Goal: Communication & Community: Answer question/provide support

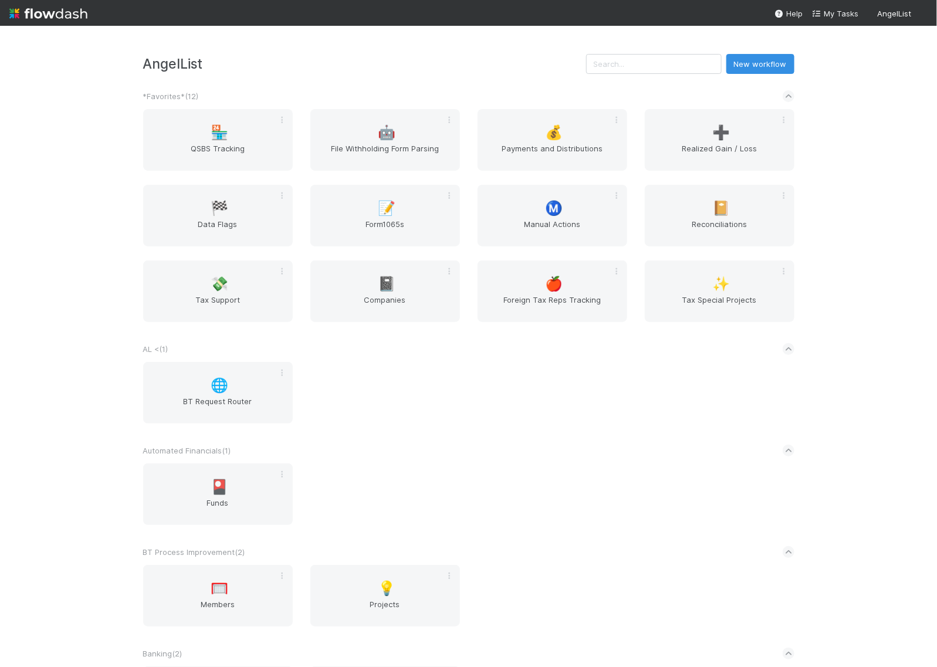
click at [864, 347] on div "AngelList New workflow *Favorites* ( 12 ) 🏪 QSBS Tracking 🤖 File Withholding Fo…" at bounding box center [468, 346] width 937 height 641
click at [365, 210] on div "📝 Form1065s" at bounding box center [385, 216] width 150 height 62
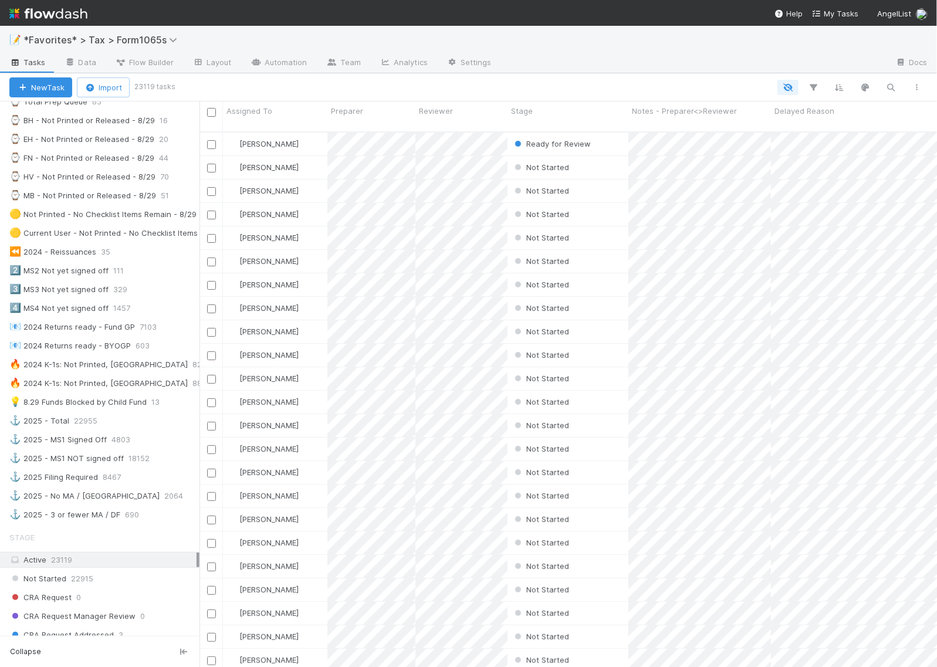
scroll to position [293, 0]
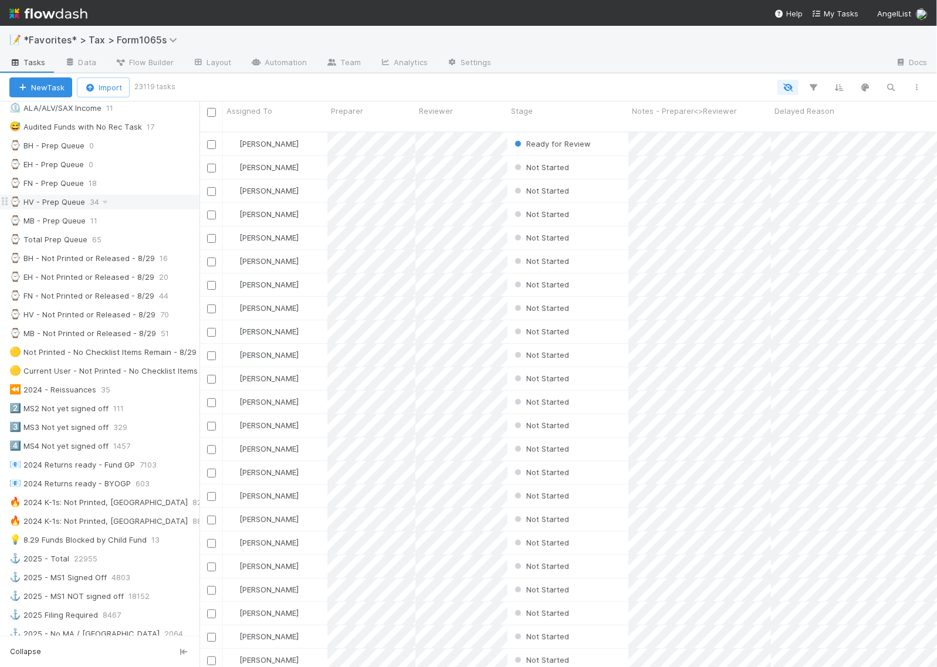
click at [60, 205] on div "⌚ HV - Prep Queue" at bounding box center [47, 202] width 76 height 15
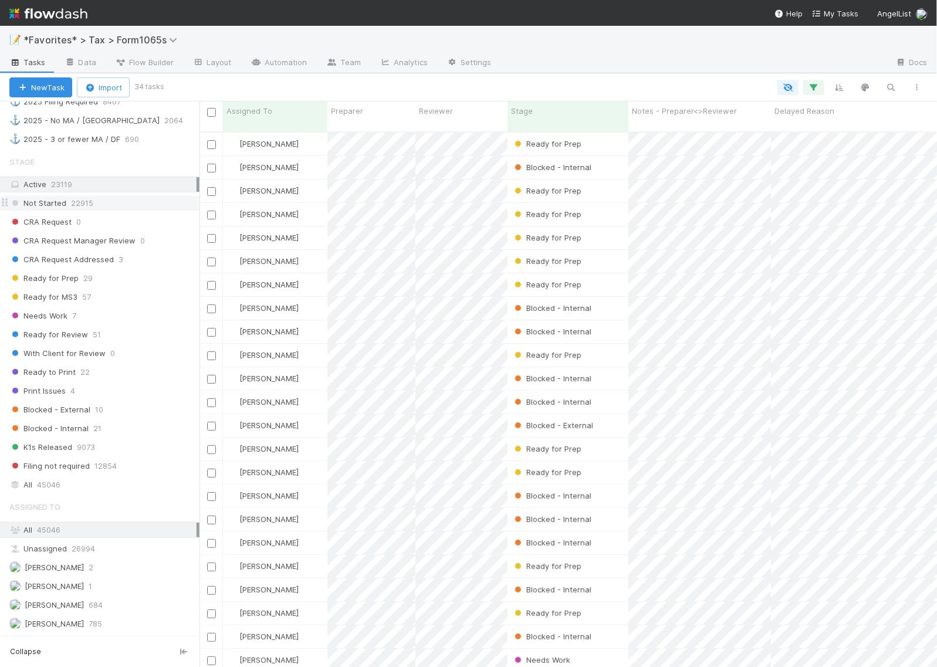
scroll to position [534, 727]
click at [132, 211] on div "Not Started 22915" at bounding box center [104, 203] width 190 height 15
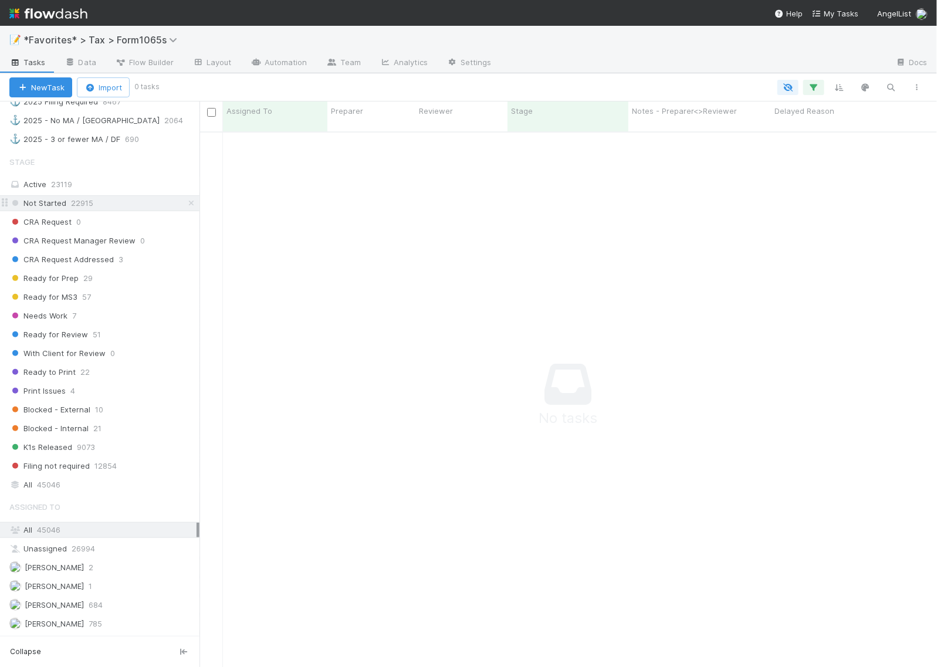
scroll to position [523, 716]
click at [58, 267] on span "CRA Request Addressed" at bounding box center [61, 259] width 104 height 15
click at [42, 286] on span "Ready for Prep" at bounding box center [43, 278] width 69 height 15
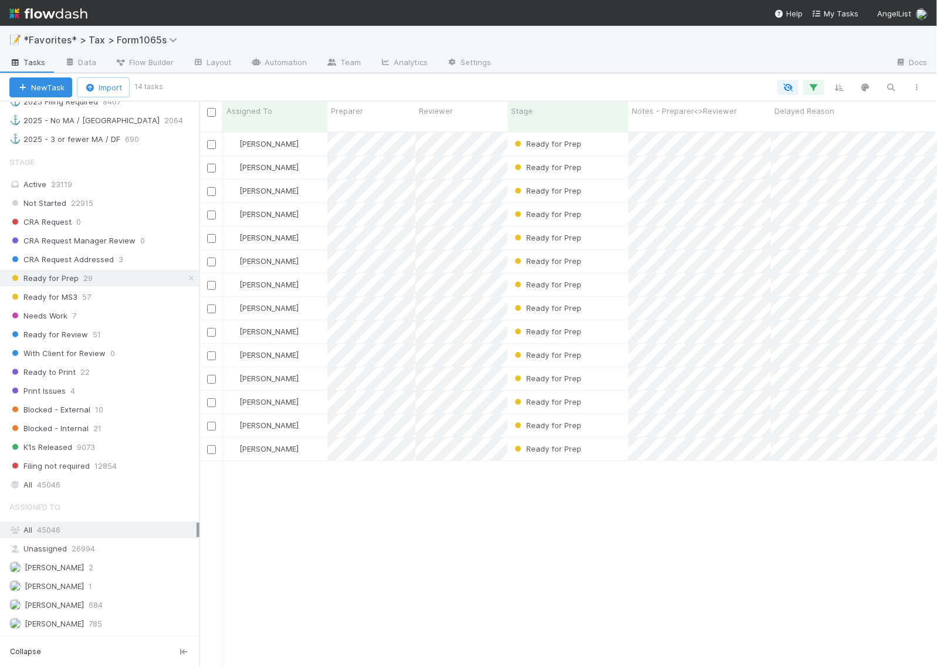
scroll to position [534, 727]
click at [617, 139] on div "Ready for Prep" at bounding box center [568, 144] width 121 height 23
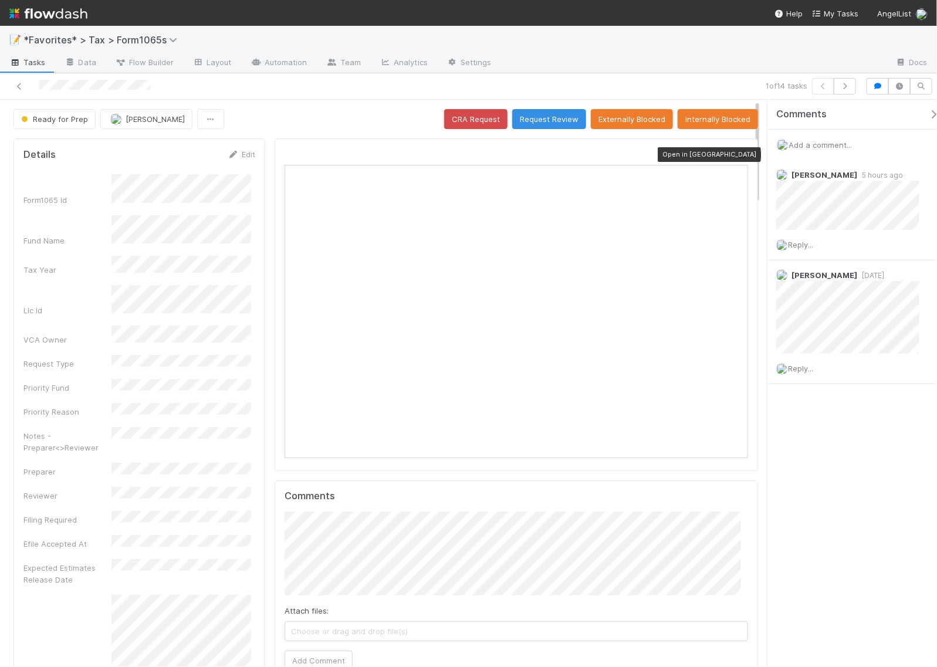
click at [737, 156] on icon at bounding box center [743, 155] width 12 height 8
click at [805, 367] on span "Reply..." at bounding box center [800, 368] width 25 height 9
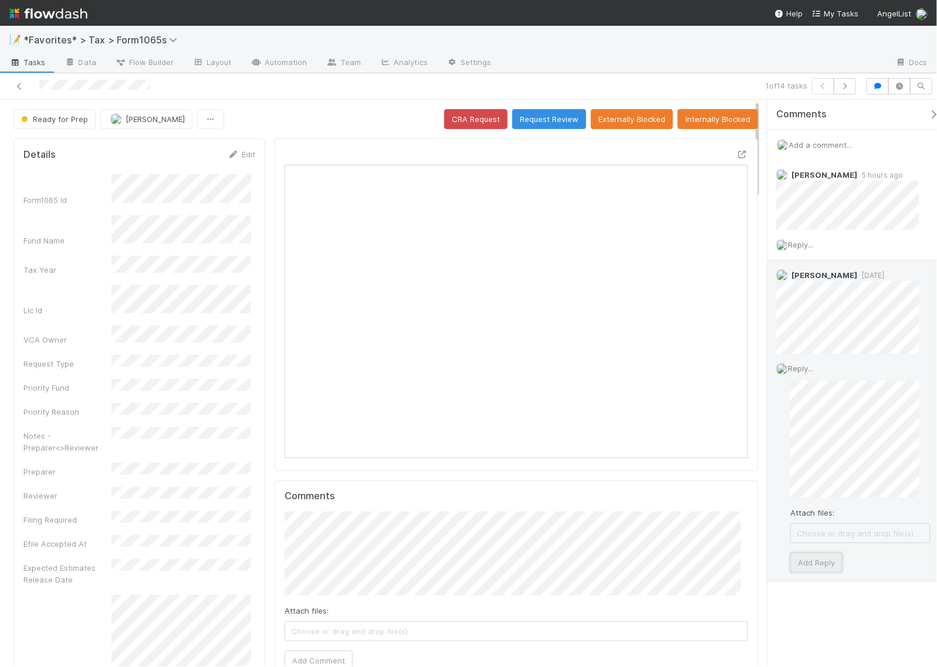
click at [825, 558] on button "Add Reply" at bounding box center [817, 563] width 52 height 20
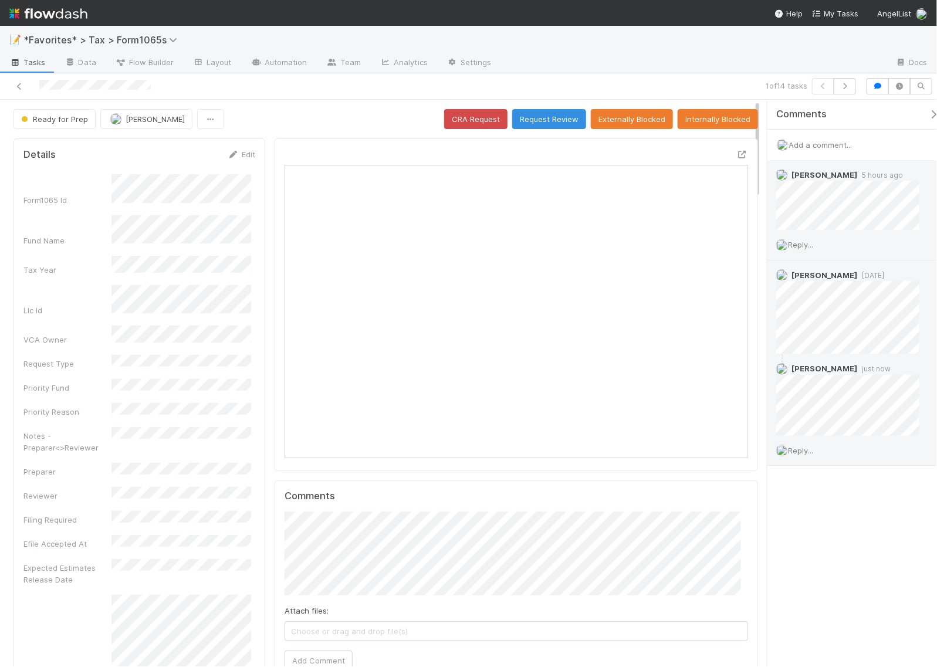
click at [806, 247] on span "Reply..." at bounding box center [800, 244] width 25 height 9
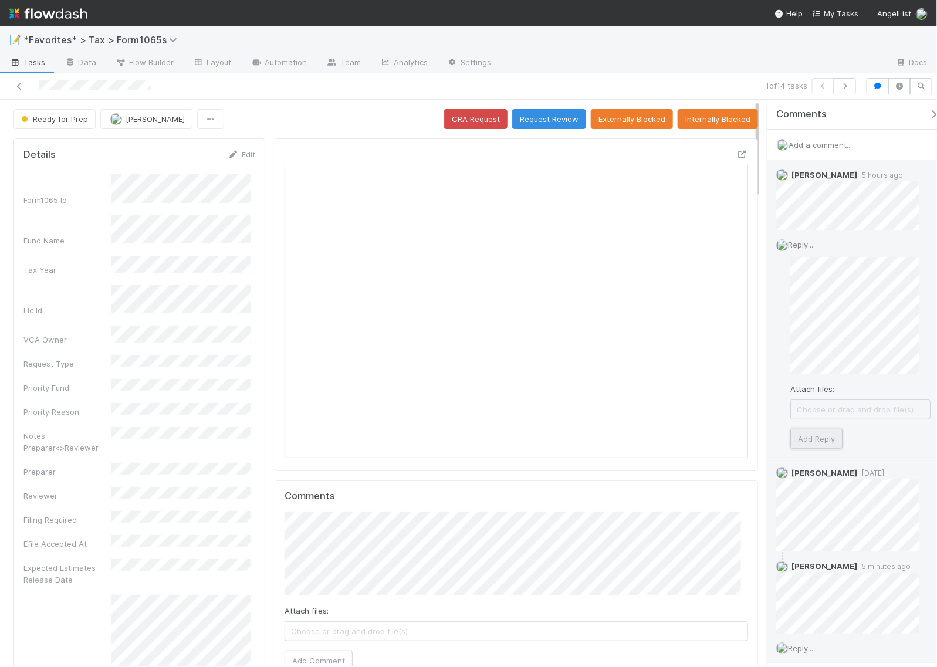
click at [825, 444] on button "Add Reply" at bounding box center [817, 439] width 52 height 20
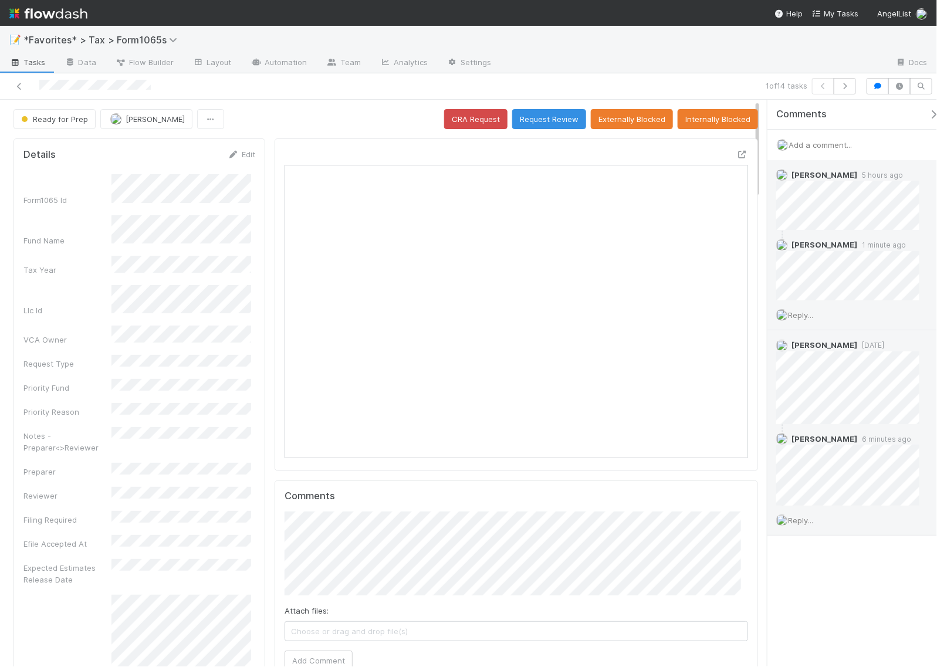
click at [646, 82] on div "1 of 14 tasks" at bounding box center [648, 86] width 426 height 16
click at [603, 77] on div "1 of 14 tasks" at bounding box center [468, 86] width 937 height 26
click at [657, 79] on div "1 of 14 tasks" at bounding box center [648, 86] width 426 height 16
click at [597, 89] on div "1 of 14 tasks" at bounding box center [648, 86] width 426 height 16
click at [846, 89] on icon "button" at bounding box center [845, 86] width 12 height 7
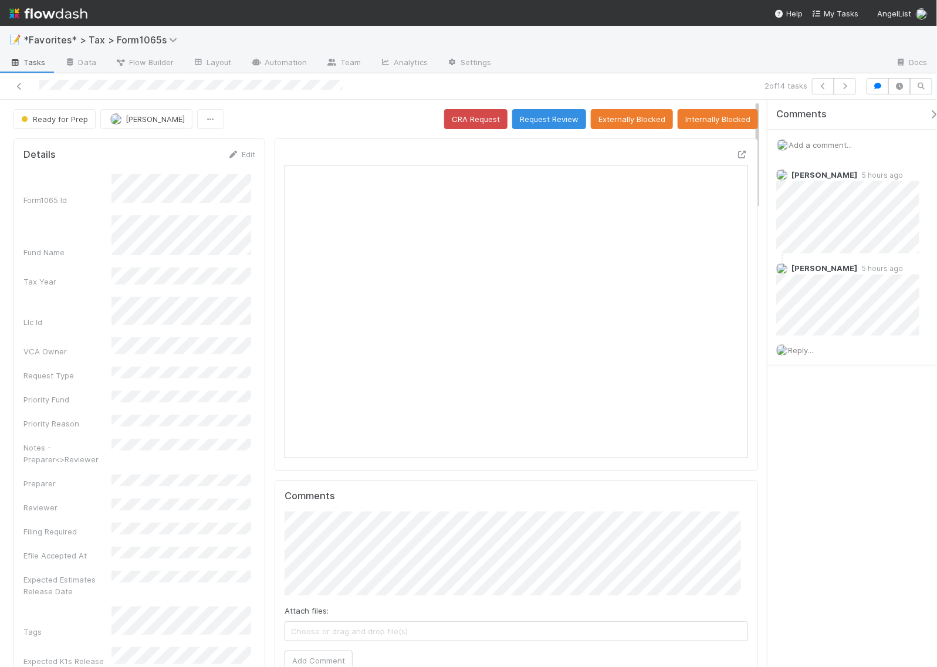
scroll to position [227, 217]
click at [869, 486] on div "Comments Add a comment... Helen Vo 5 hours ago Helen Vo 5 hours ago Reply..." at bounding box center [853, 383] width 170 height 567
click at [846, 89] on icon "button" at bounding box center [845, 86] width 12 height 7
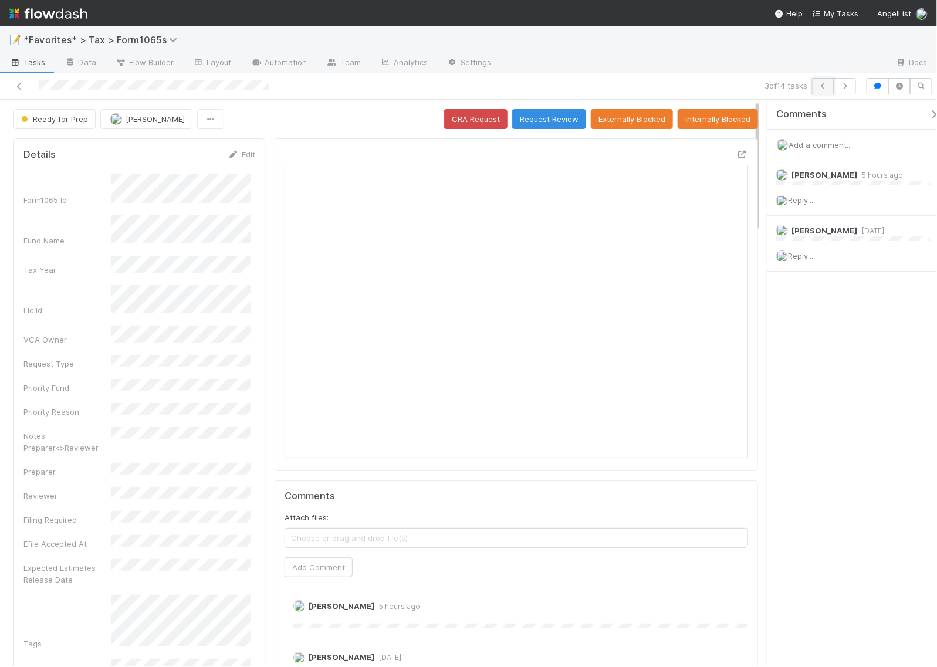
click at [818, 84] on icon "button" at bounding box center [824, 86] width 12 height 7
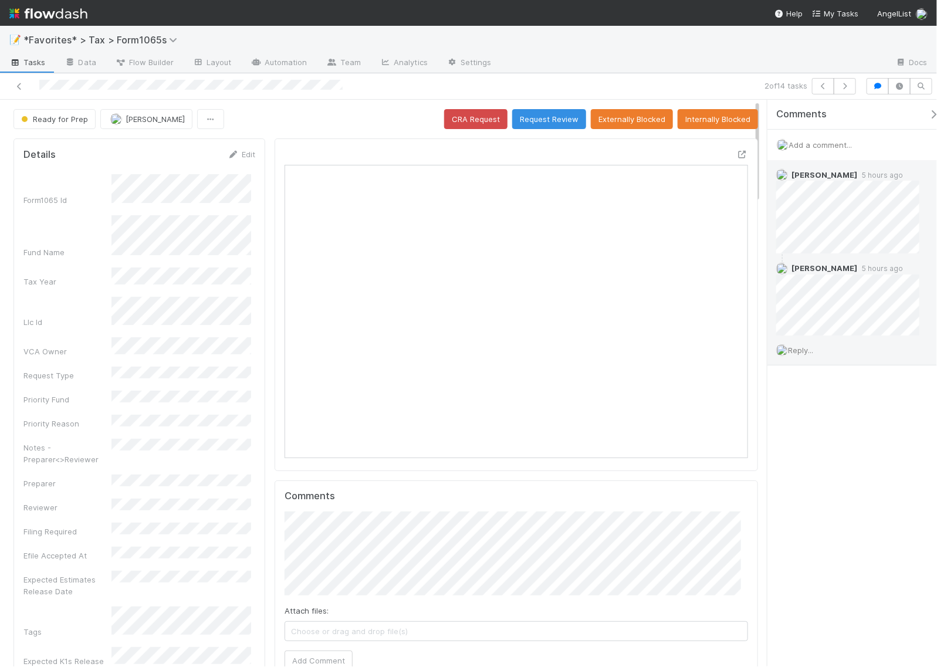
scroll to position [227, 216]
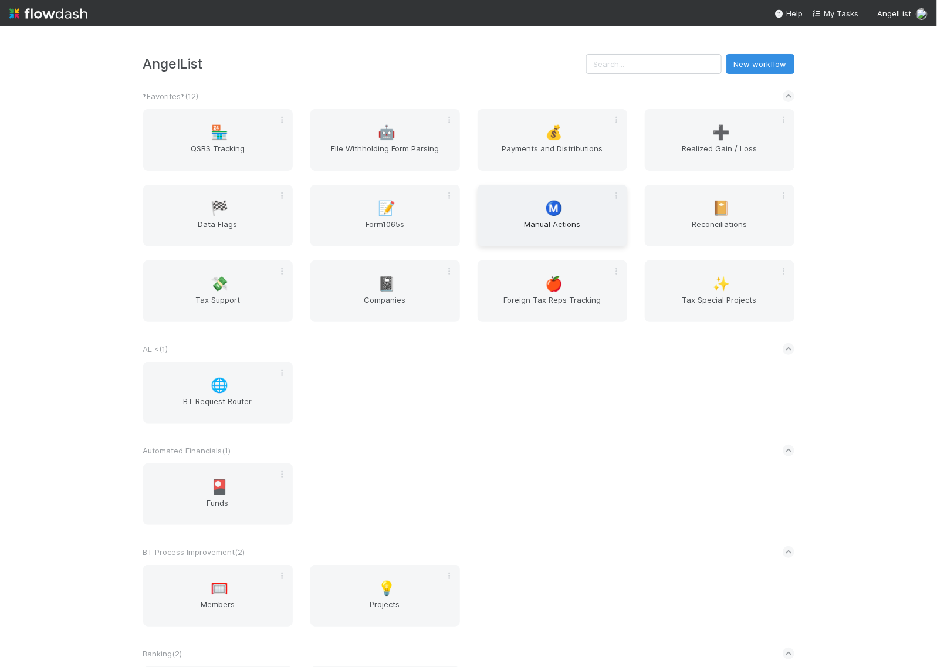
click at [516, 210] on div "Ⓜ️ Manual Actions" at bounding box center [553, 216] width 150 height 62
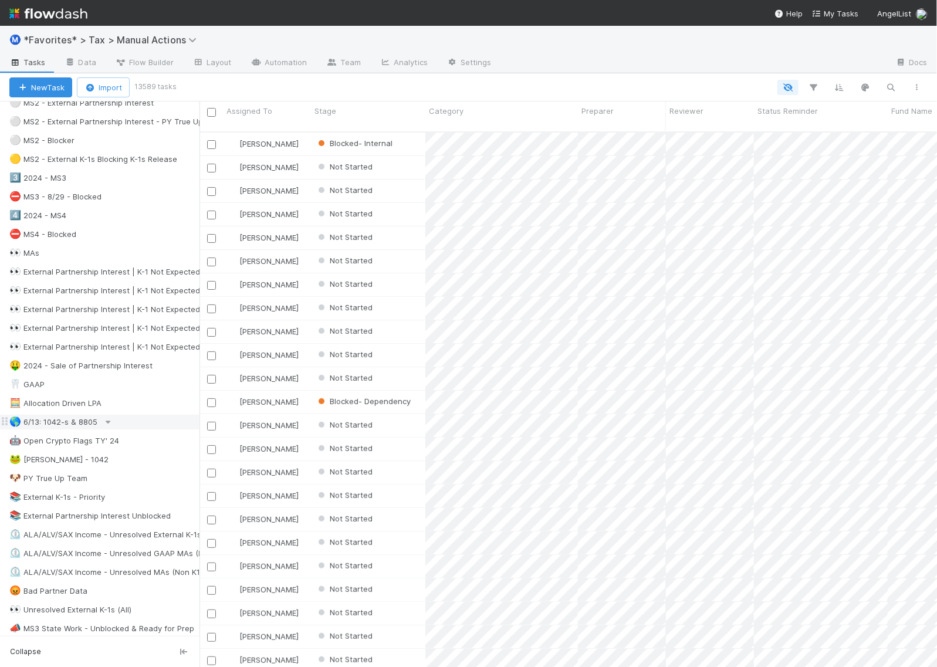
scroll to position [367, 0]
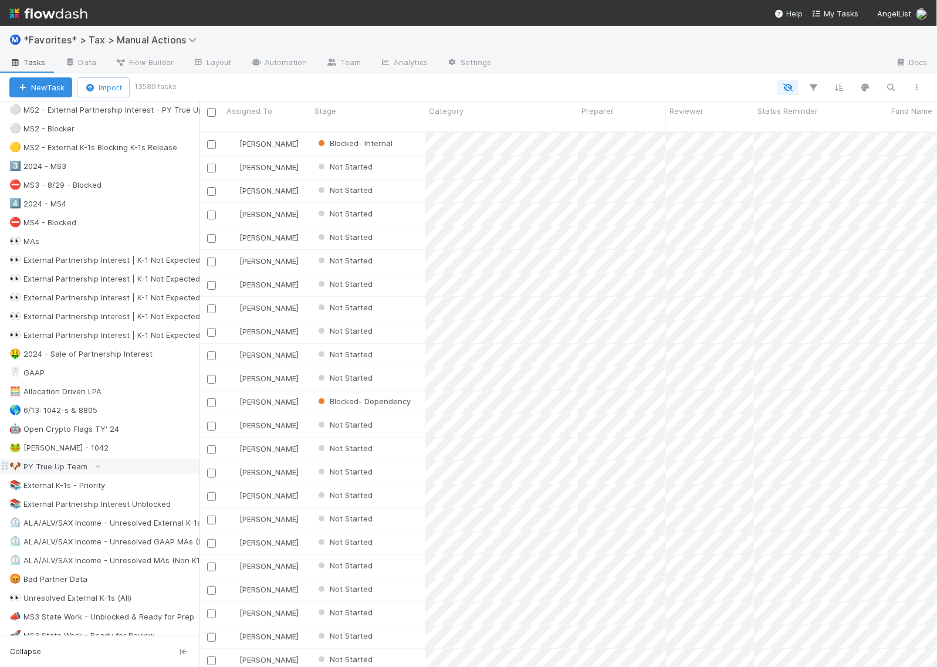
click at [37, 474] on div "🐶 PY True Up Team" at bounding box center [48, 467] width 78 height 15
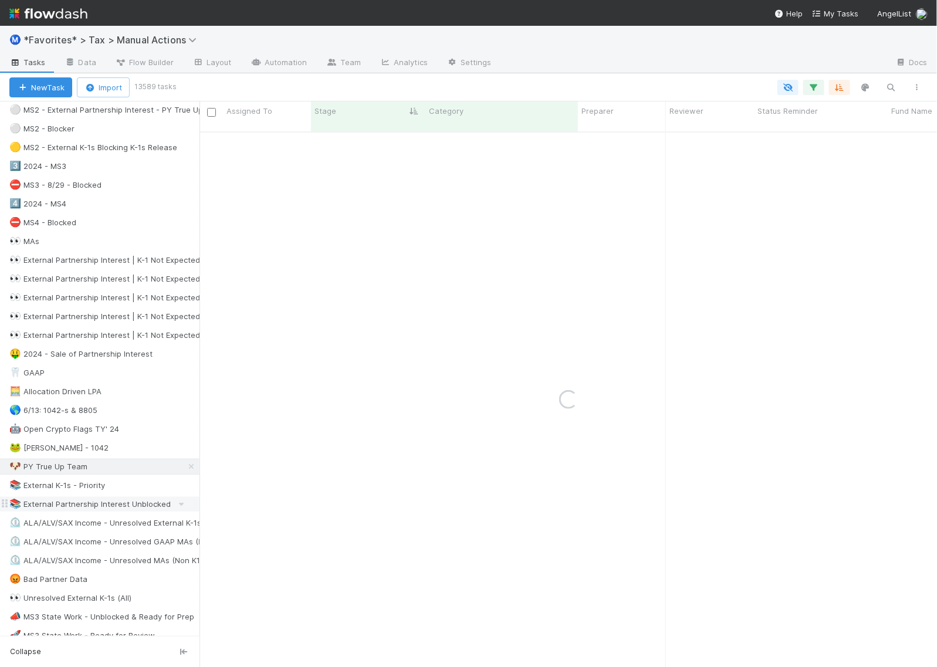
click at [37, 512] on div "📚 External Partnership Interest Unblocked" at bounding box center [89, 504] width 161 height 15
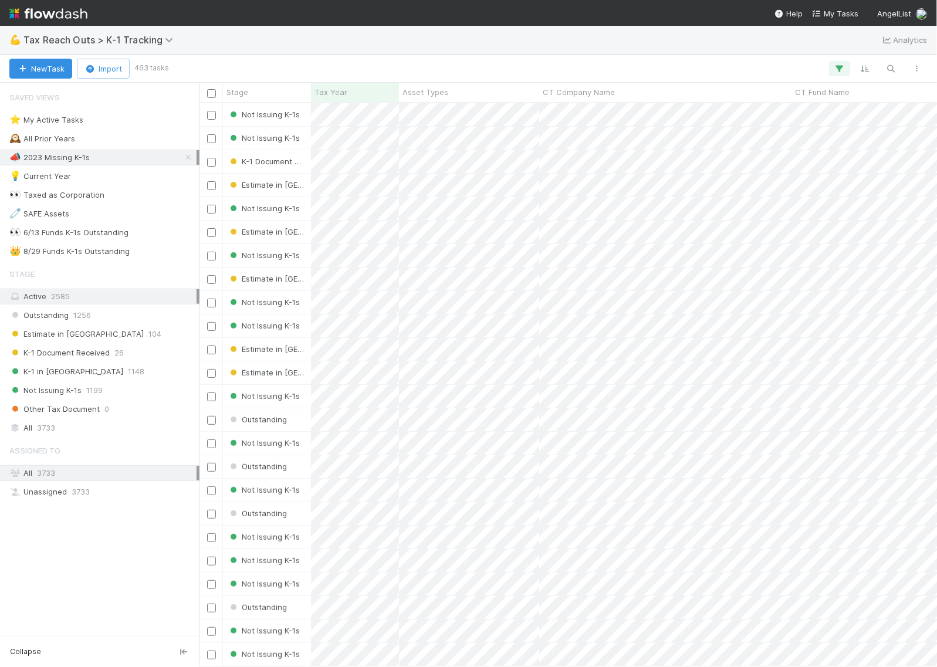
scroll to position [553, 727]
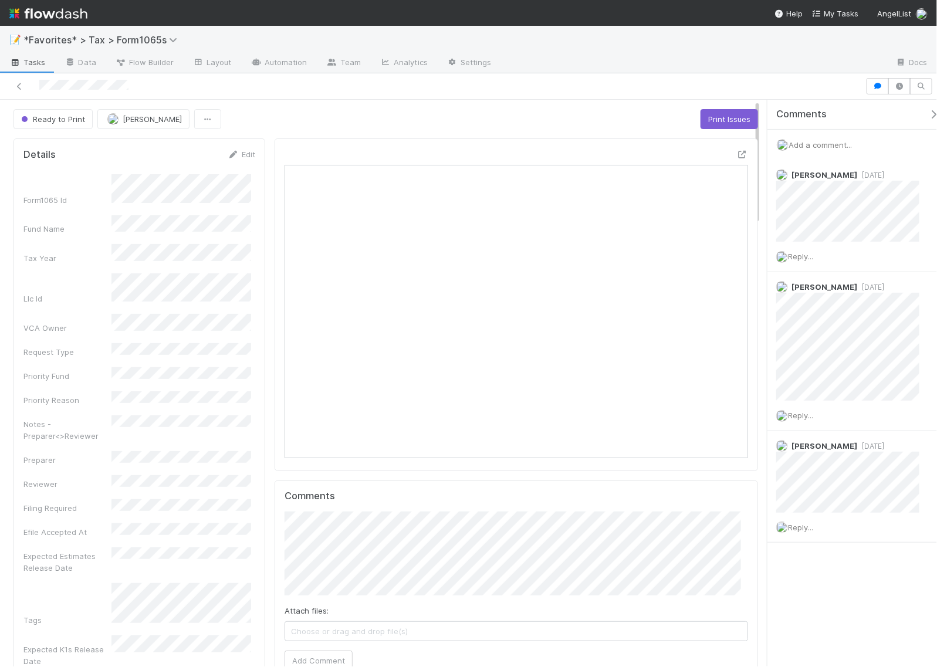
scroll to position [227, 217]
click at [823, 145] on span "Add a comment..." at bounding box center [820, 144] width 63 height 9
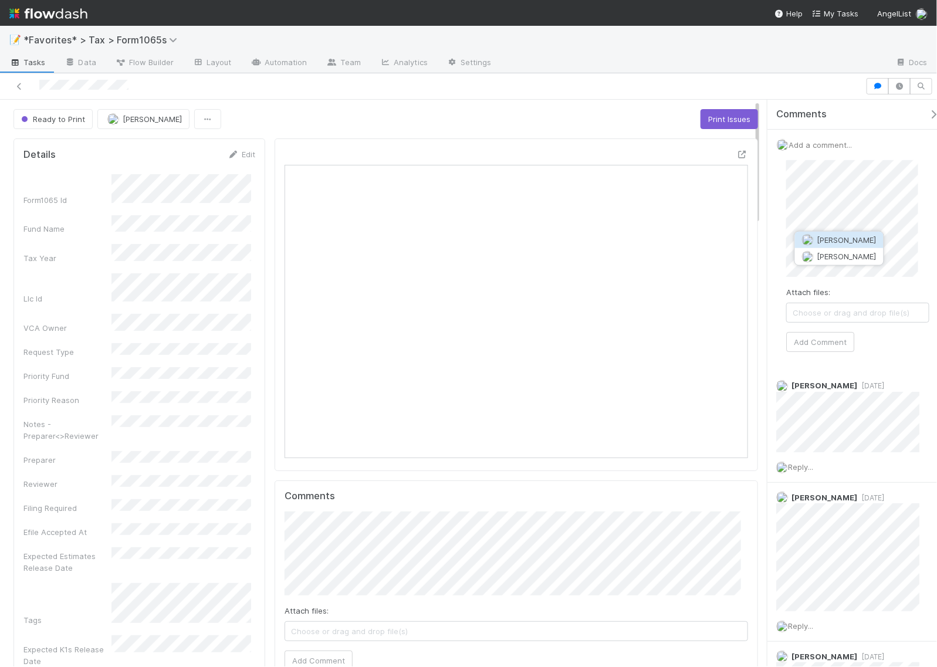
drag, startPoint x: 761, startPoint y: 242, endPoint x: 861, endPoint y: 239, distance: 99.8
click at [861, 239] on span "[PERSON_NAME]" at bounding box center [847, 239] width 59 height 9
click at [825, 344] on button "Add Comment" at bounding box center [820, 342] width 68 height 20
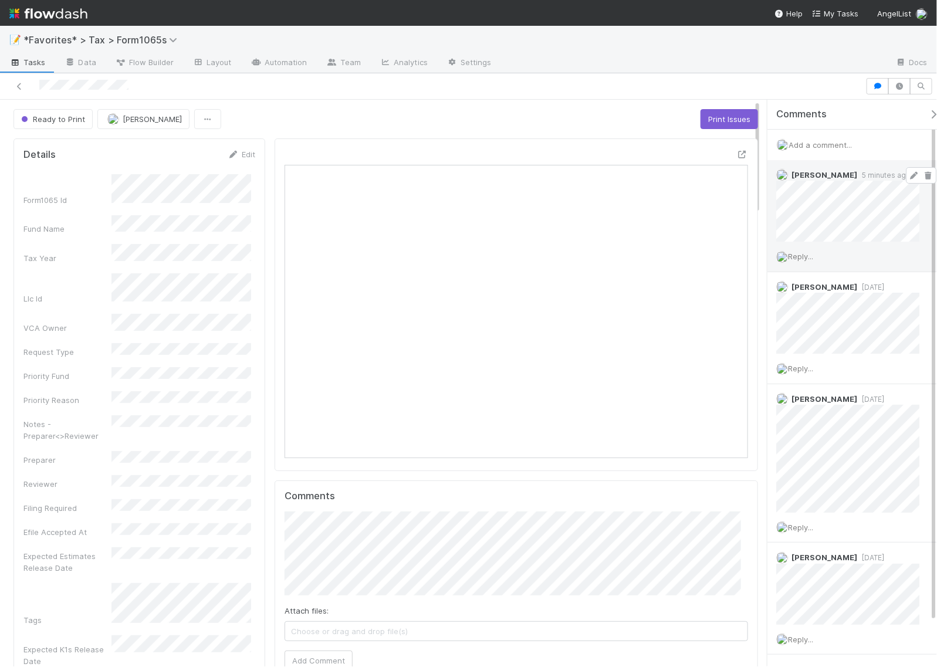
scroll to position [227, 445]
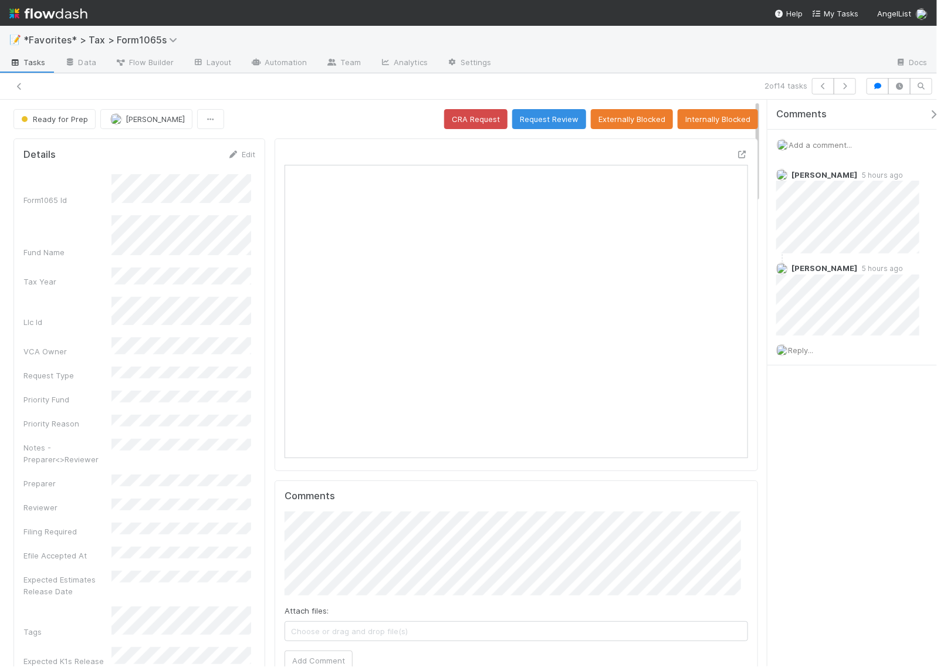
scroll to position [227, 445]
click at [849, 84] on icon "button" at bounding box center [845, 86] width 12 height 7
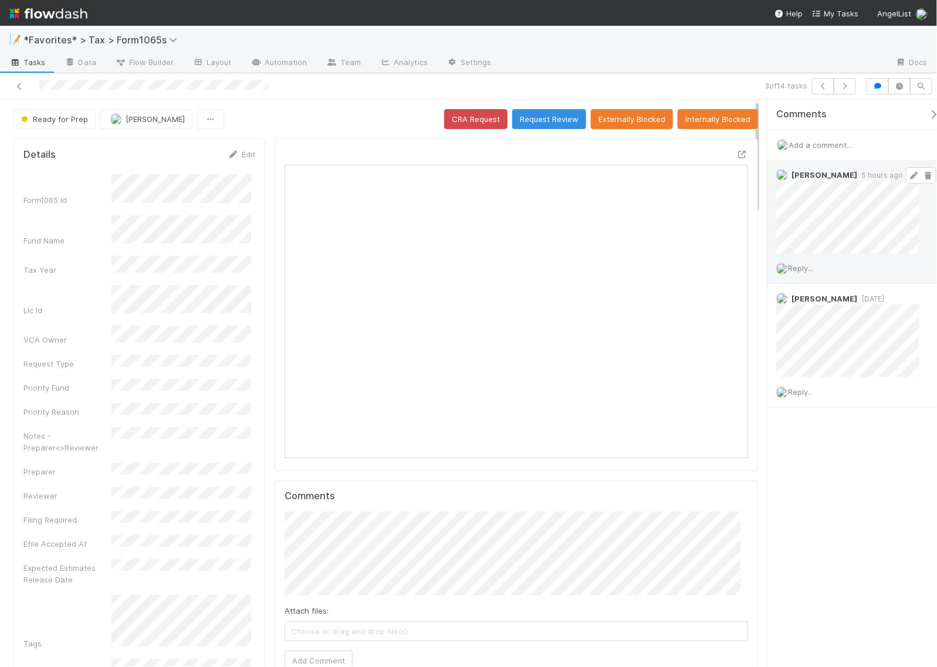
scroll to position [227, 217]
click at [844, 83] on icon "button" at bounding box center [845, 86] width 12 height 7
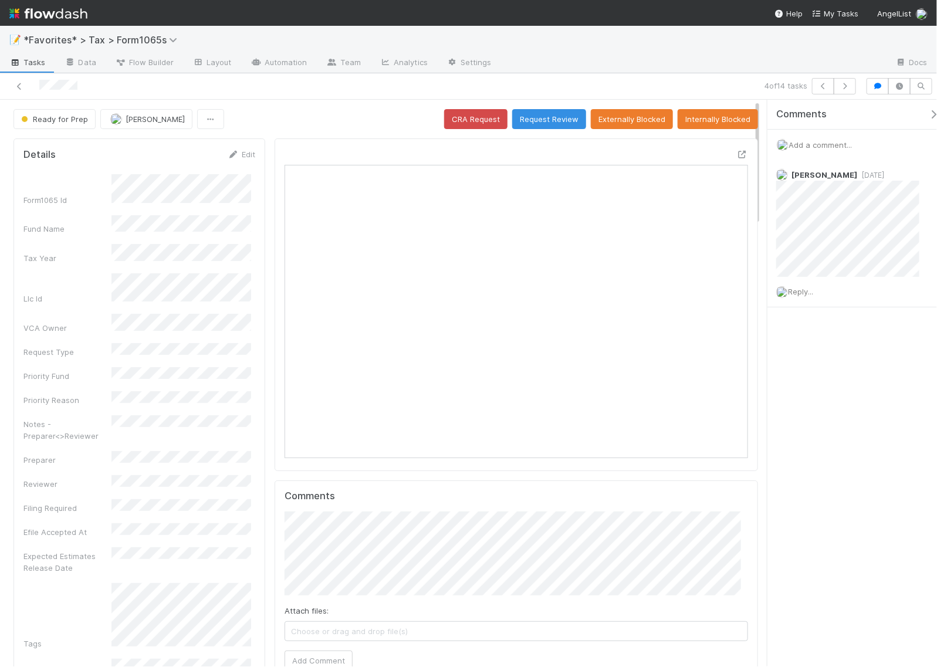
scroll to position [227, 445]
click at [848, 86] on icon "button" at bounding box center [845, 86] width 12 height 7
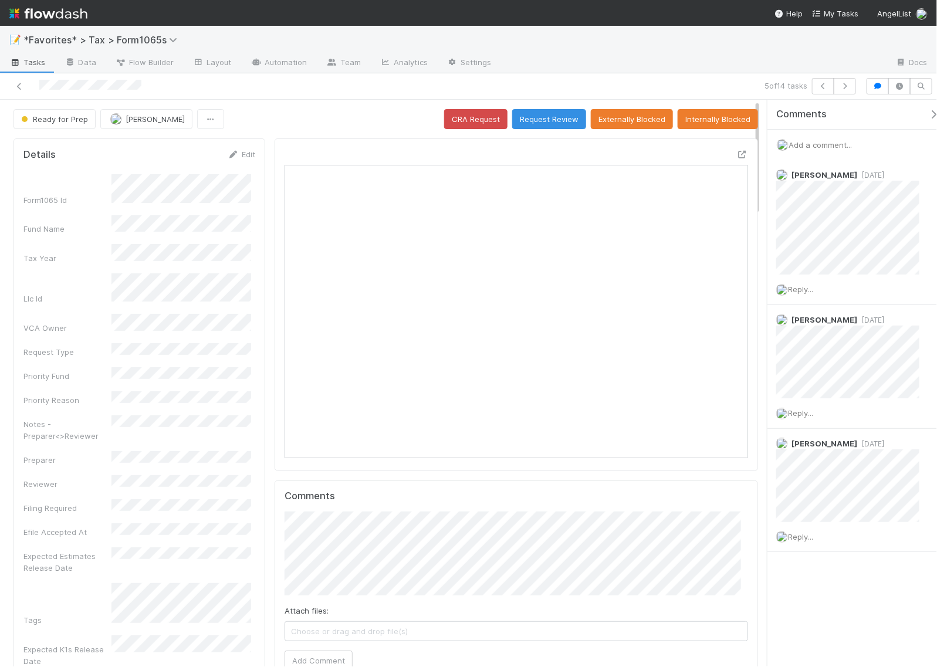
scroll to position [227, 217]
click at [737, 156] on icon at bounding box center [743, 155] width 12 height 8
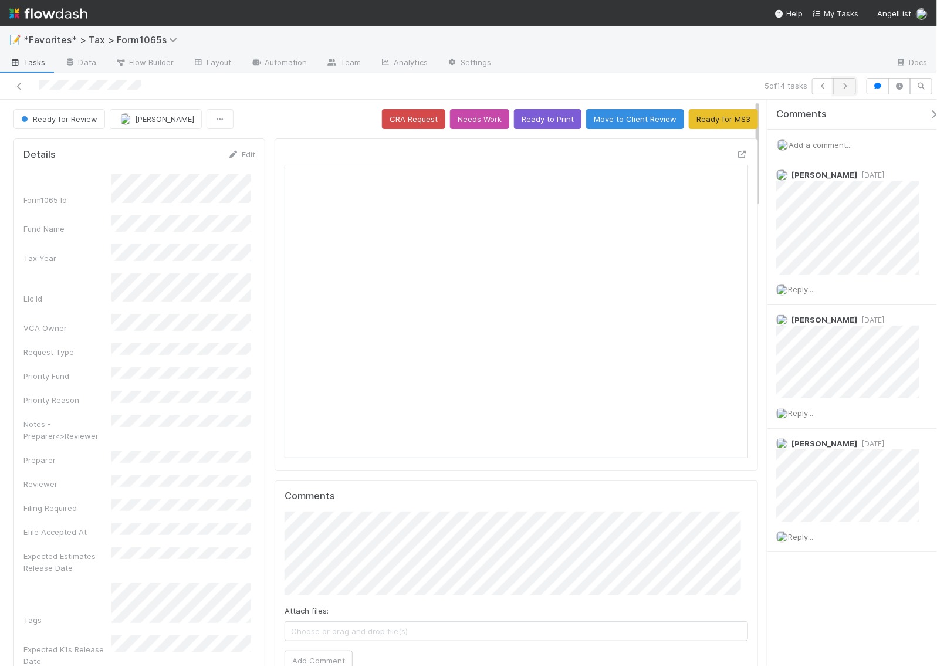
click at [847, 85] on icon "button" at bounding box center [845, 86] width 12 height 7
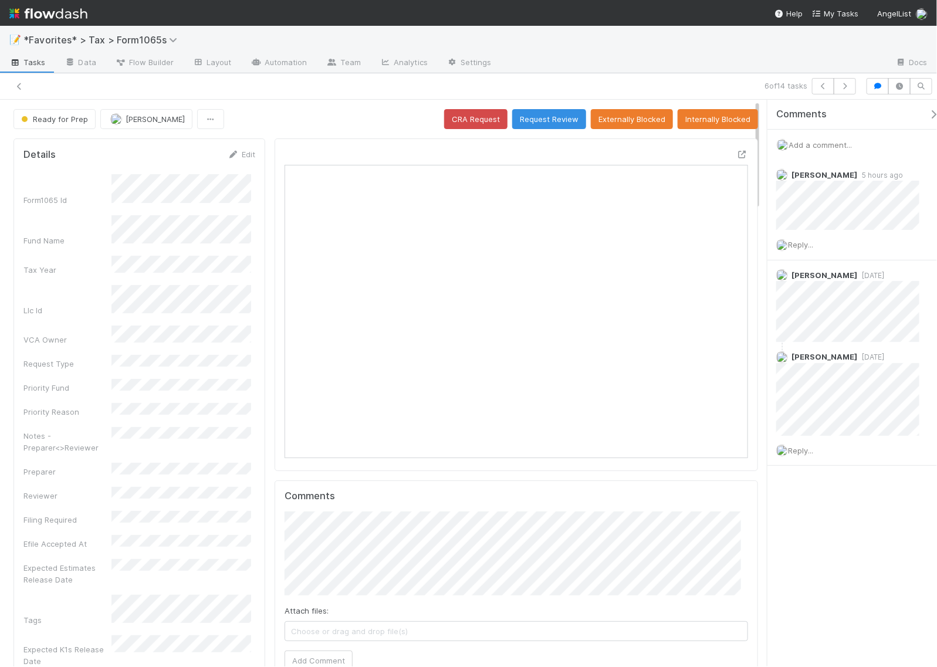
scroll to position [11, 12]
click at [841, 87] on icon "button" at bounding box center [845, 86] width 12 height 7
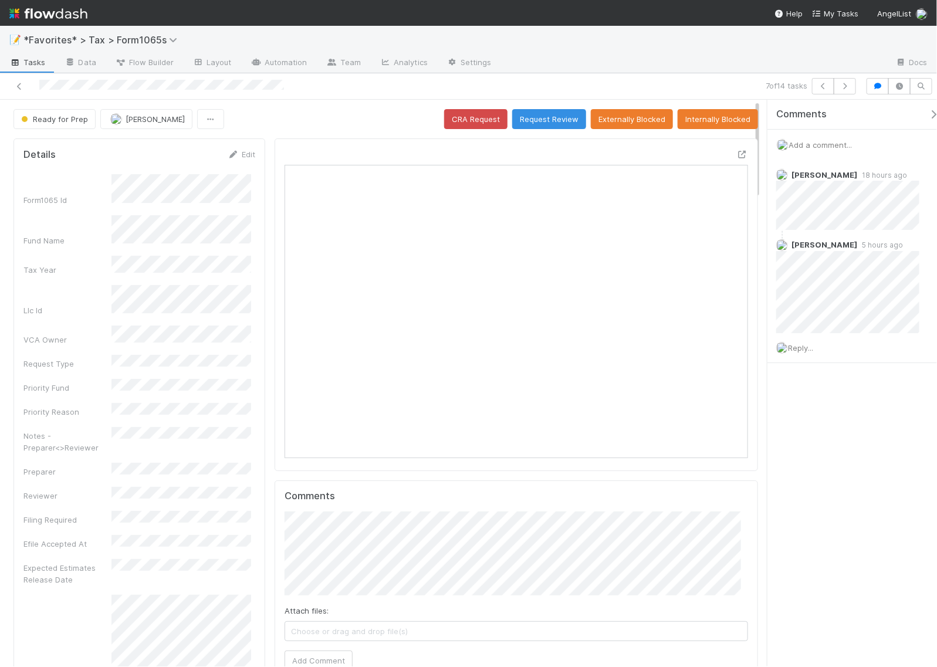
scroll to position [227, 445]
click at [737, 150] on div at bounding box center [743, 154] width 12 height 12
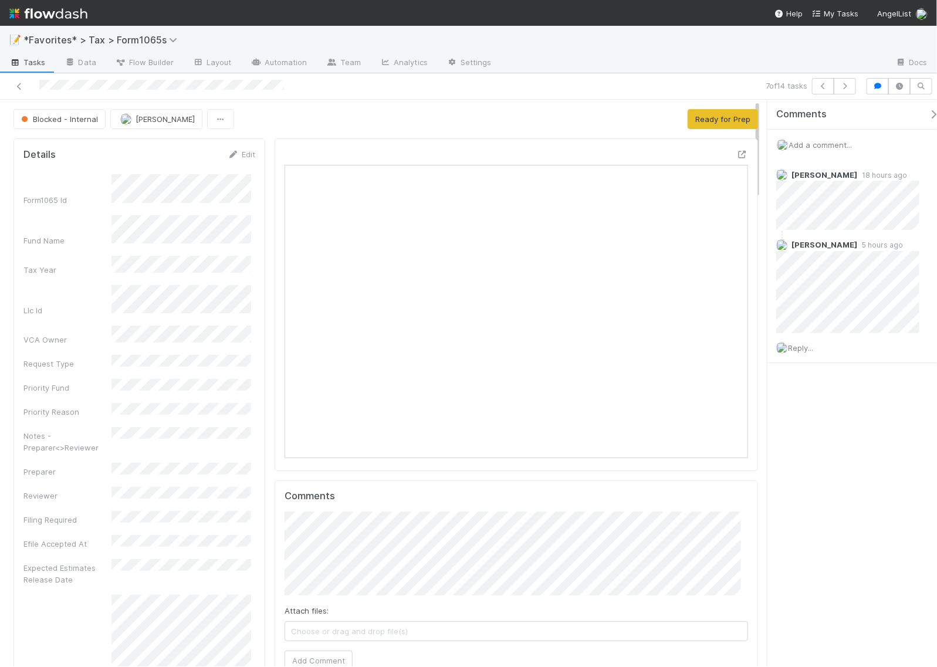
click at [823, 146] on span "Add a comment..." at bounding box center [820, 144] width 63 height 9
click at [822, 147] on span "Add a comment..." at bounding box center [820, 144] width 63 height 9
click at [811, 143] on span "Add a comment..." at bounding box center [820, 144] width 63 height 9
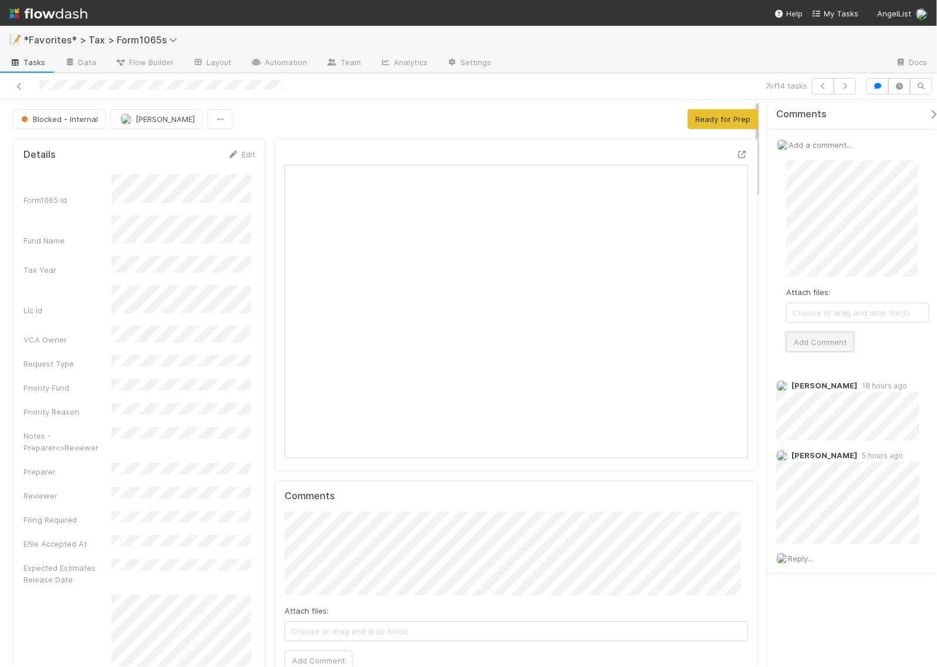
click at [820, 339] on button "Add Comment" at bounding box center [820, 342] width 68 height 20
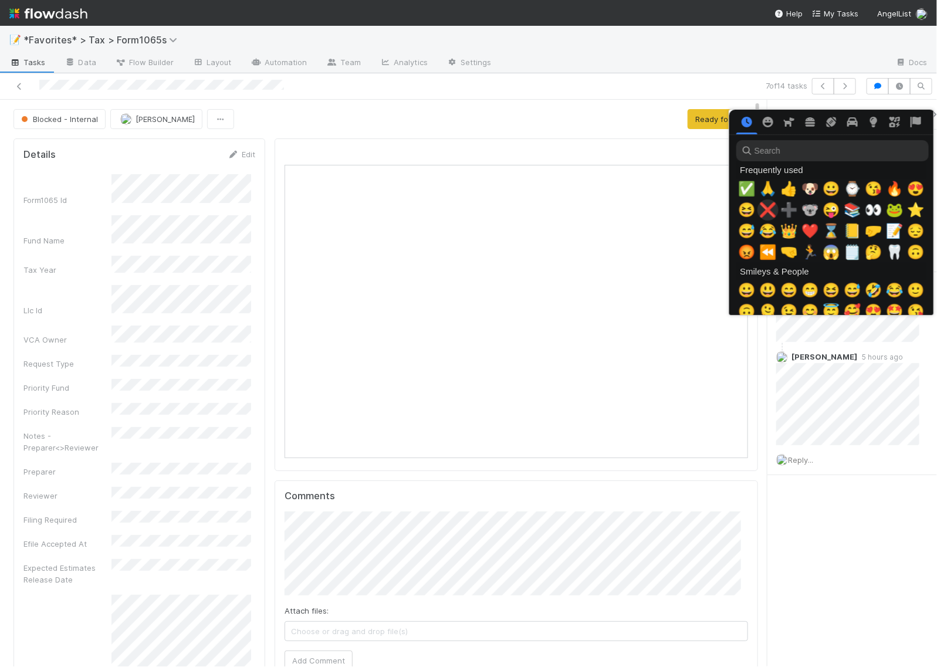
scroll to position [0, 6]
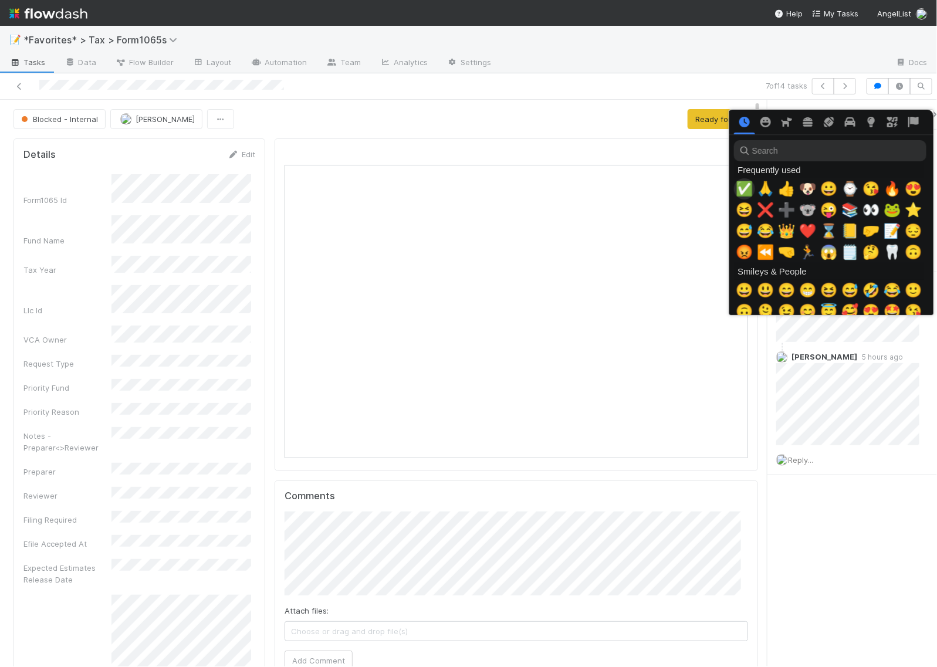
click at [740, 190] on span "✅" at bounding box center [745, 189] width 18 height 16
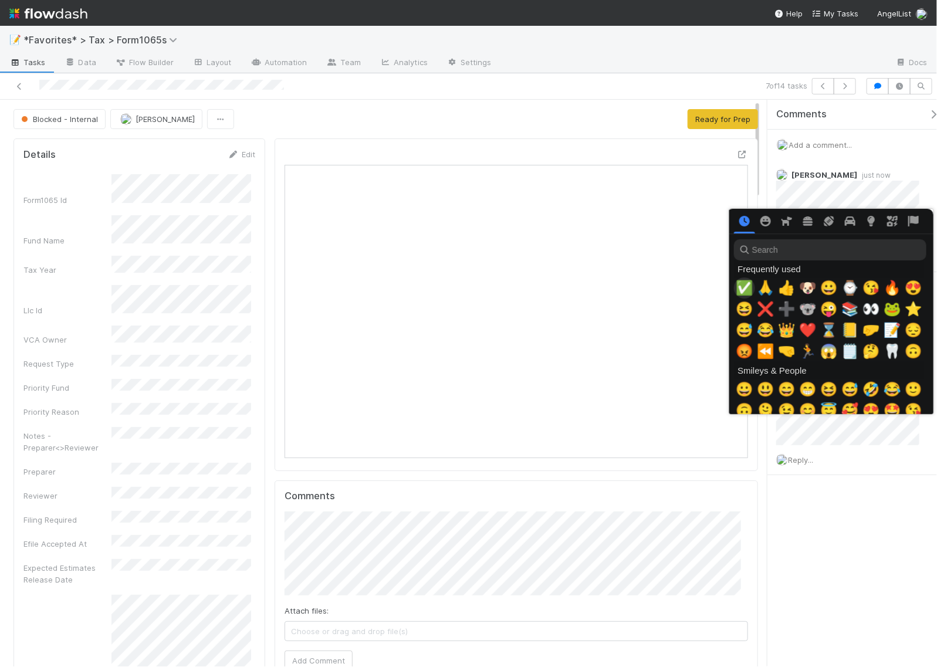
click at [741, 286] on span "✅" at bounding box center [745, 288] width 18 height 16
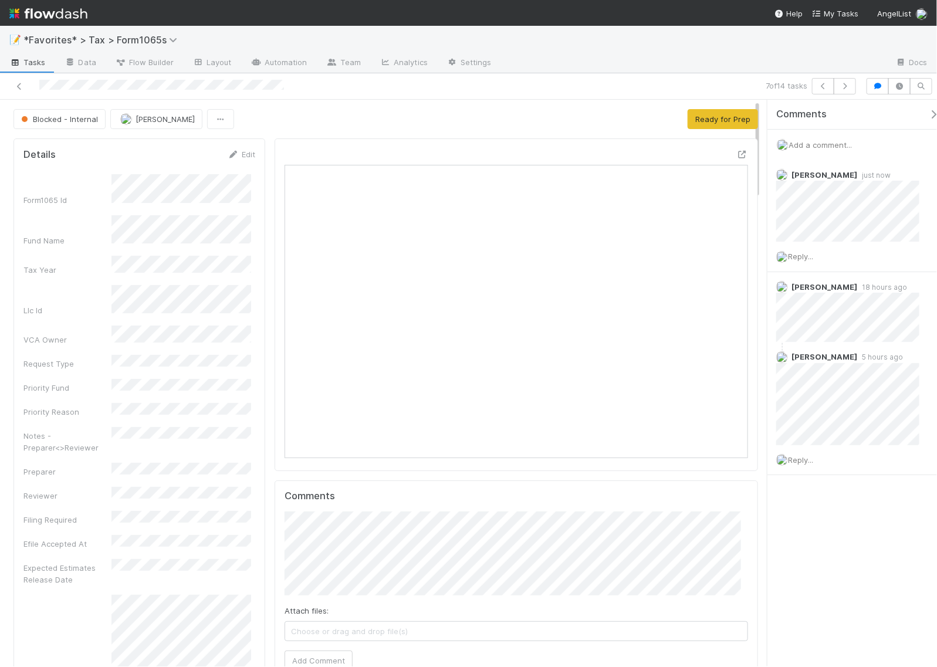
click at [869, 546] on div "Comments Add a comment... Helen Vo just now Reply... Helen Vo 18 hours ago Hele…" at bounding box center [853, 383] width 170 height 567
click at [845, 88] on icon "button" at bounding box center [845, 86] width 12 height 7
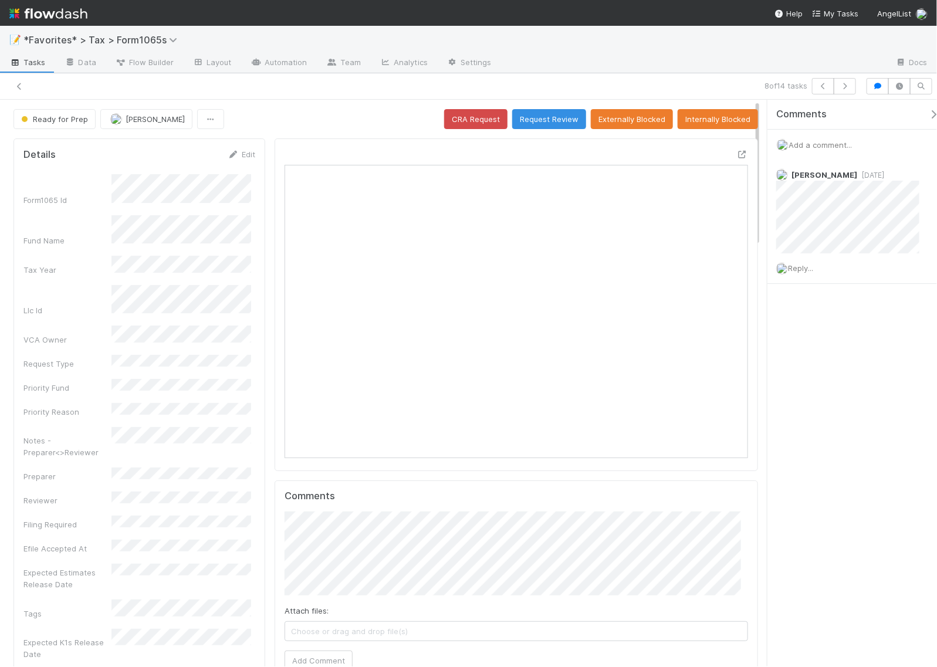
scroll to position [11, 12]
click at [869, 348] on div "Comments Add a comment... Helen Vo 2 weeks ago Reply..." at bounding box center [853, 383] width 170 height 567
click at [737, 150] on div at bounding box center [743, 154] width 12 height 12
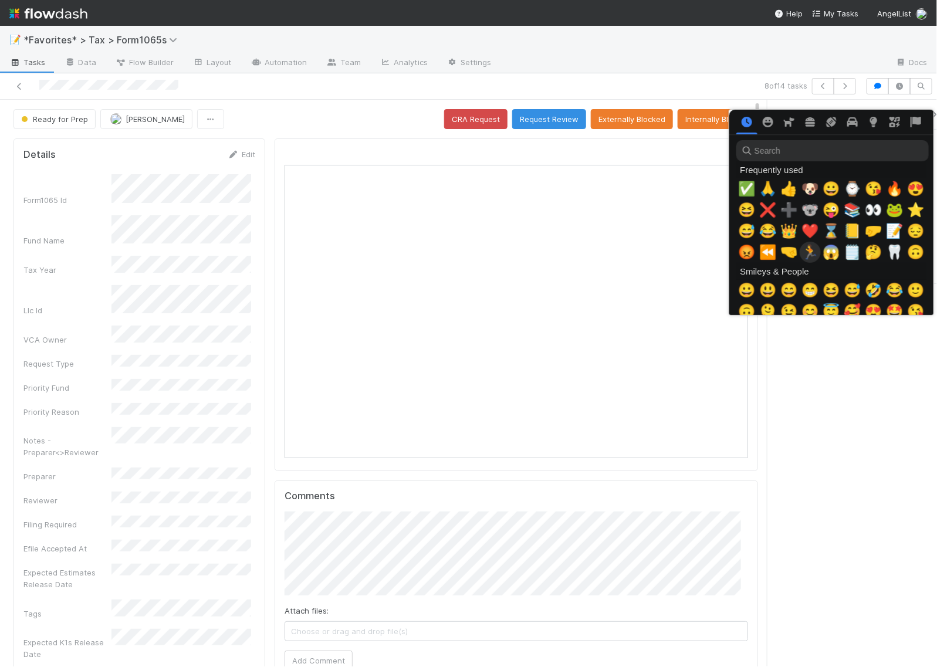
scroll to position [0, 6]
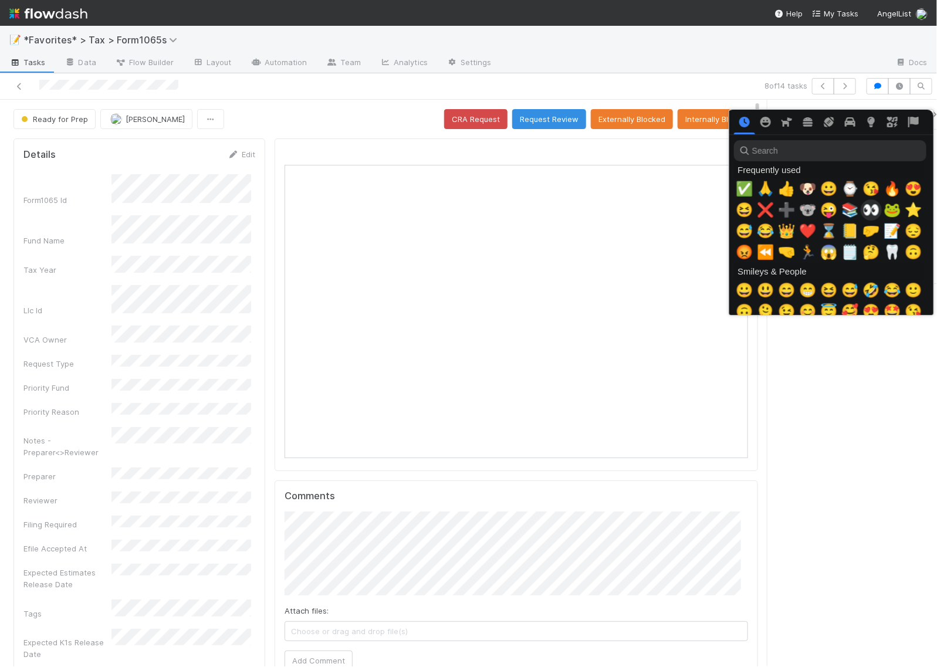
click at [867, 203] on span "👀" at bounding box center [872, 210] width 18 height 16
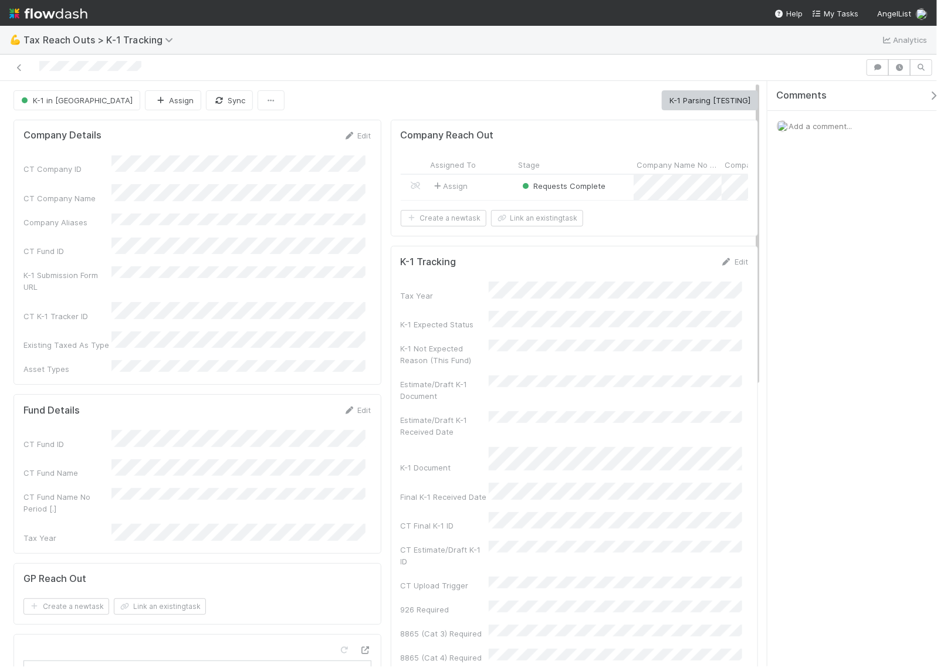
click at [484, 191] on div "Assign" at bounding box center [471, 187] width 88 height 25
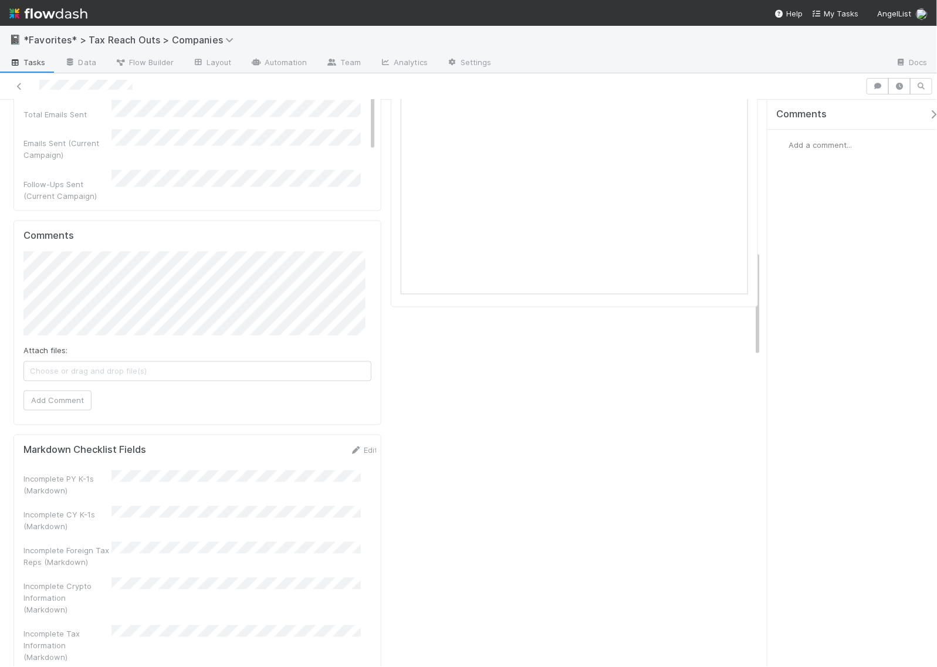
scroll to position [807, 0]
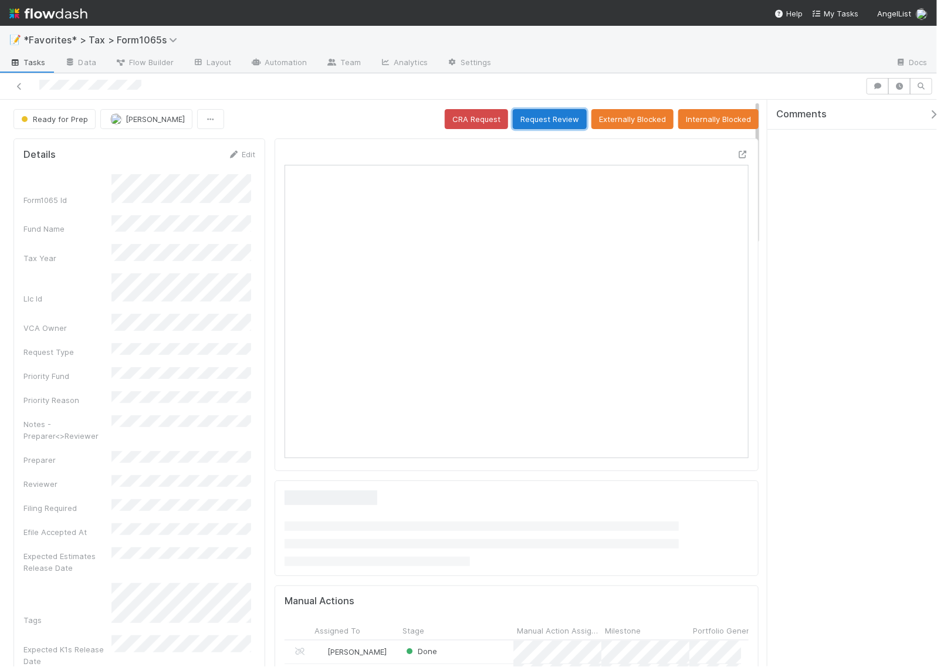
click at [549, 126] on button "Request Review" at bounding box center [550, 119] width 74 height 20
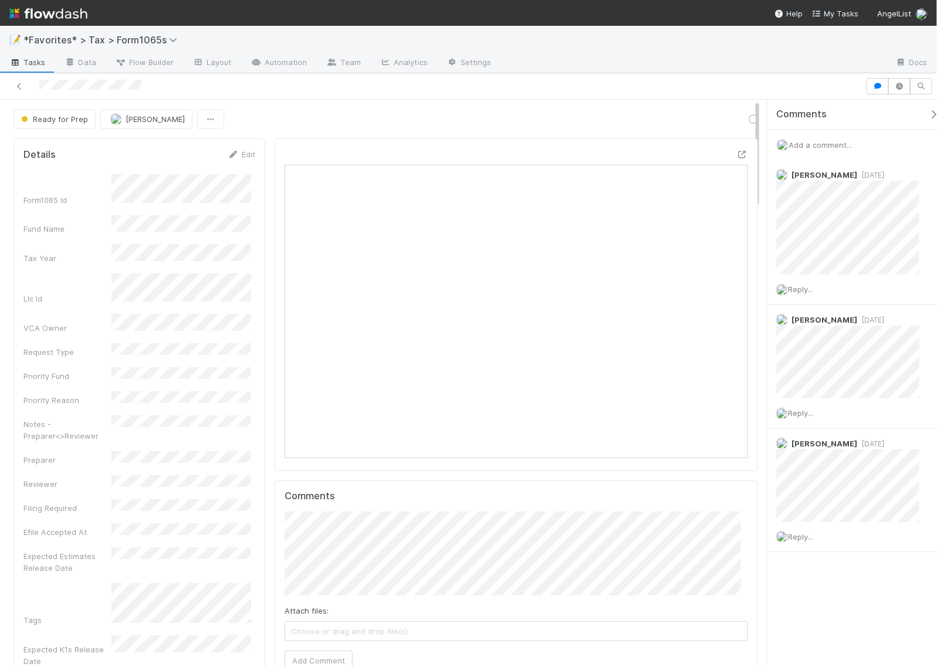
scroll to position [227, 445]
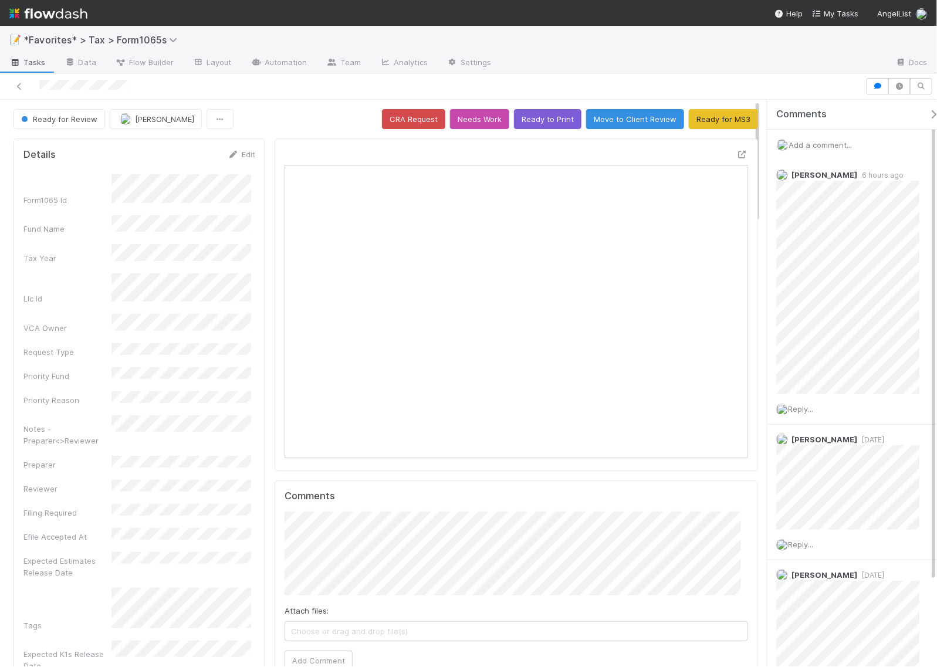
scroll to position [227, 445]
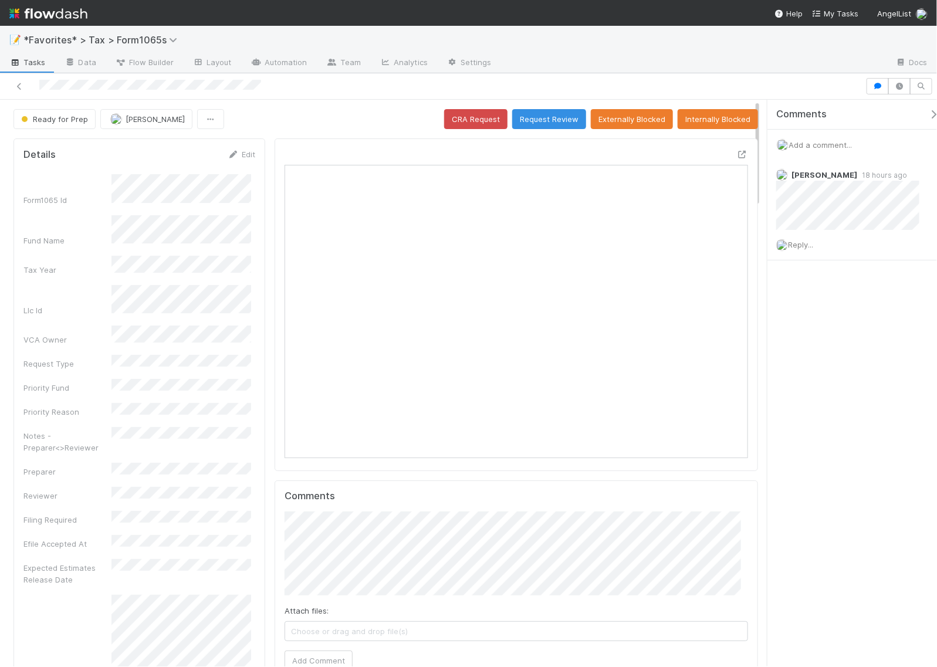
click at [810, 145] on span "Add a comment..." at bounding box center [820, 144] width 63 height 9
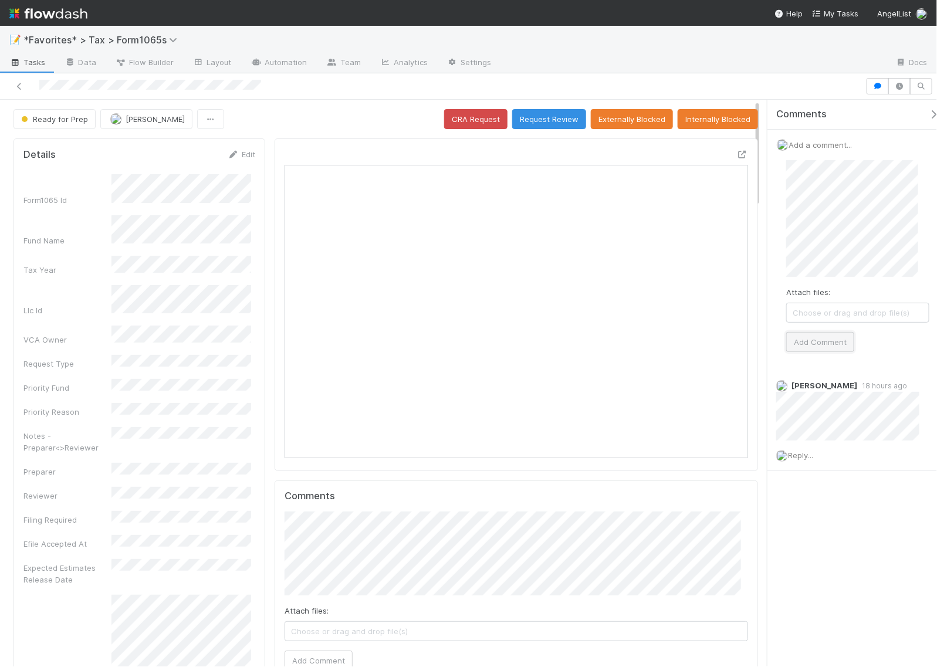
click at [828, 336] on button "Add Comment" at bounding box center [820, 342] width 68 height 20
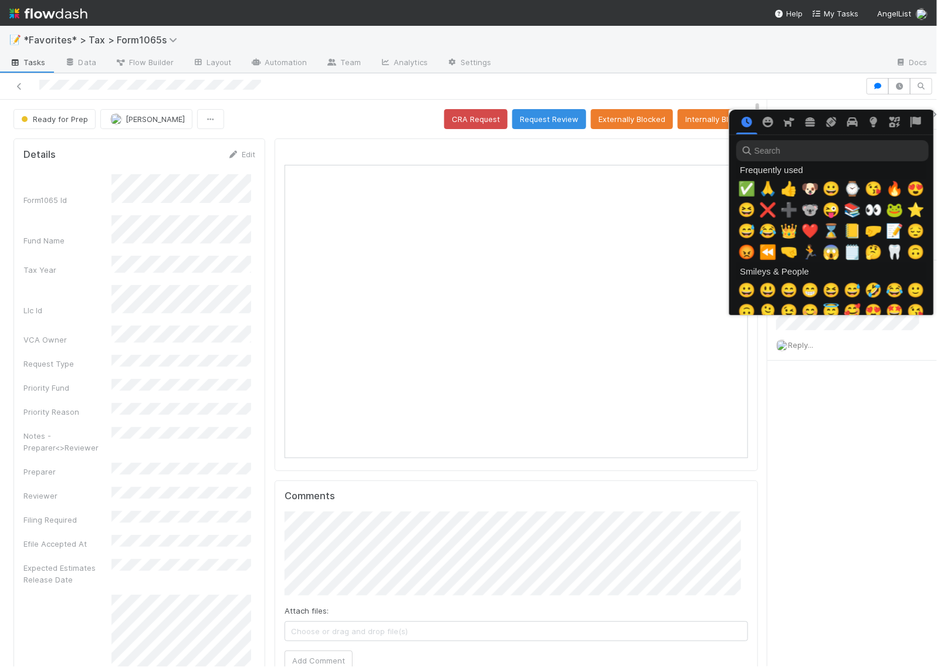
scroll to position [0, 6]
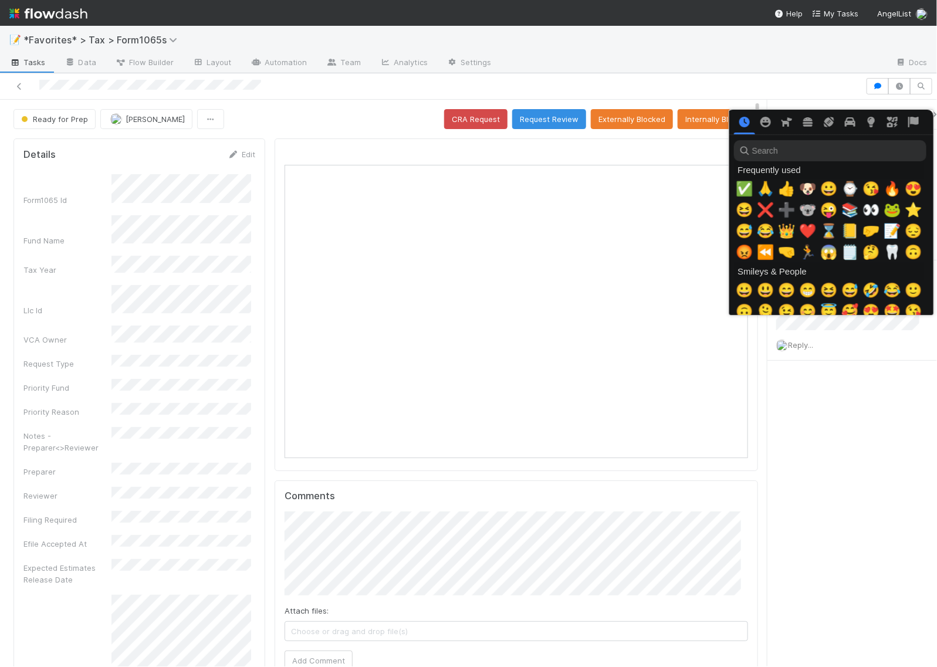
click at [760, 215] on span "❌" at bounding box center [766, 210] width 18 height 16
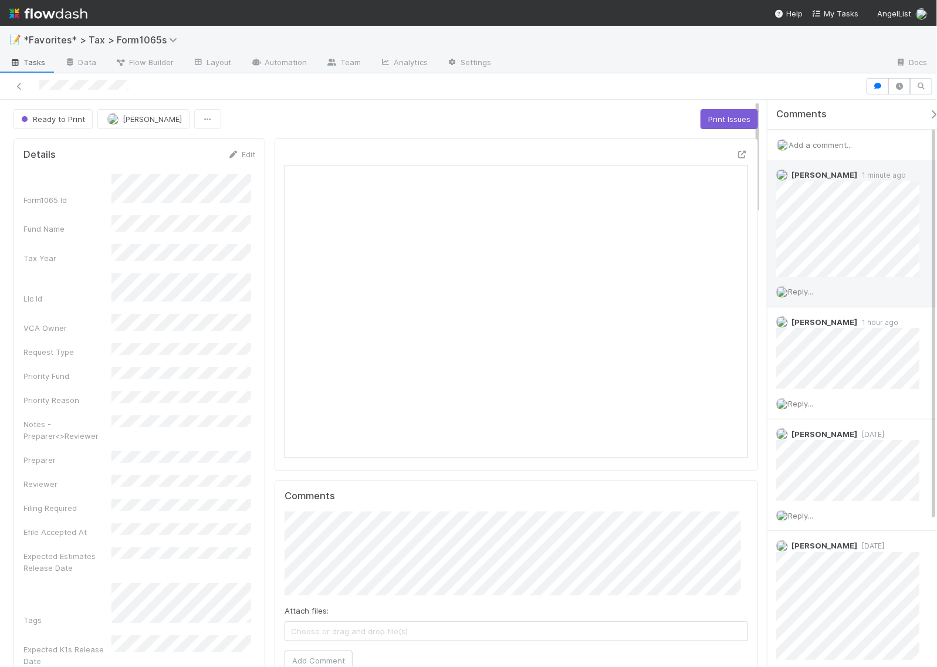
scroll to position [227, 445]
click at [807, 291] on span "Reply..." at bounding box center [800, 291] width 25 height 9
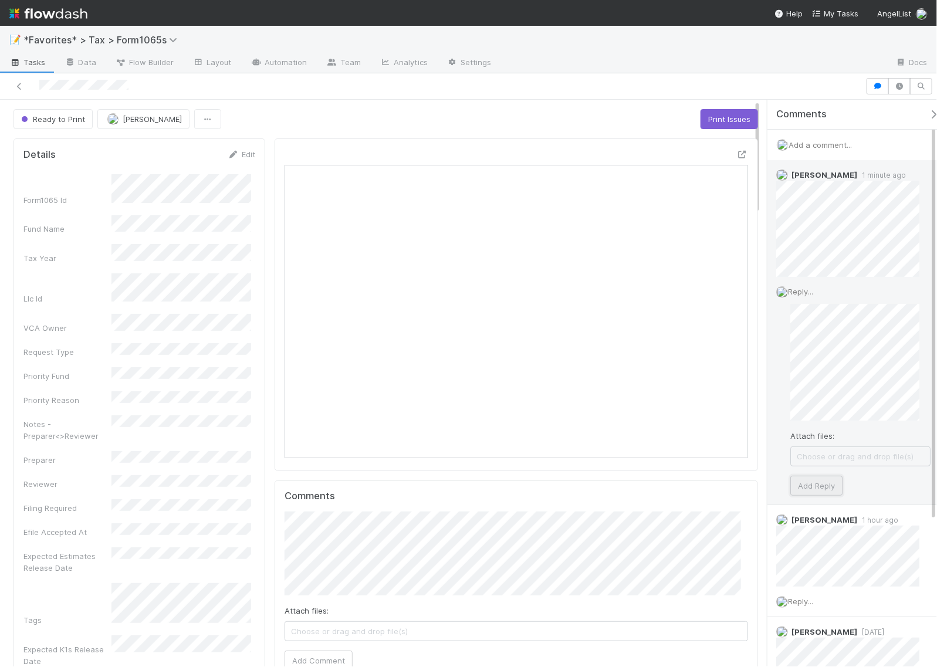
click at [813, 486] on button "Add Reply" at bounding box center [817, 486] width 52 height 20
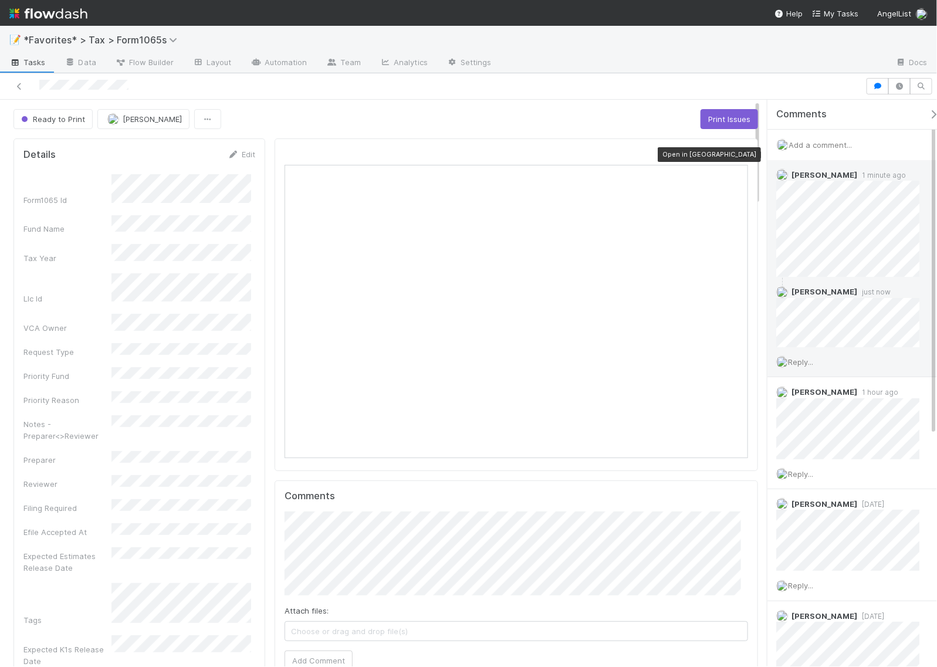
click at [737, 153] on icon at bounding box center [743, 155] width 12 height 8
